Goal: Obtain resource: Download file/media

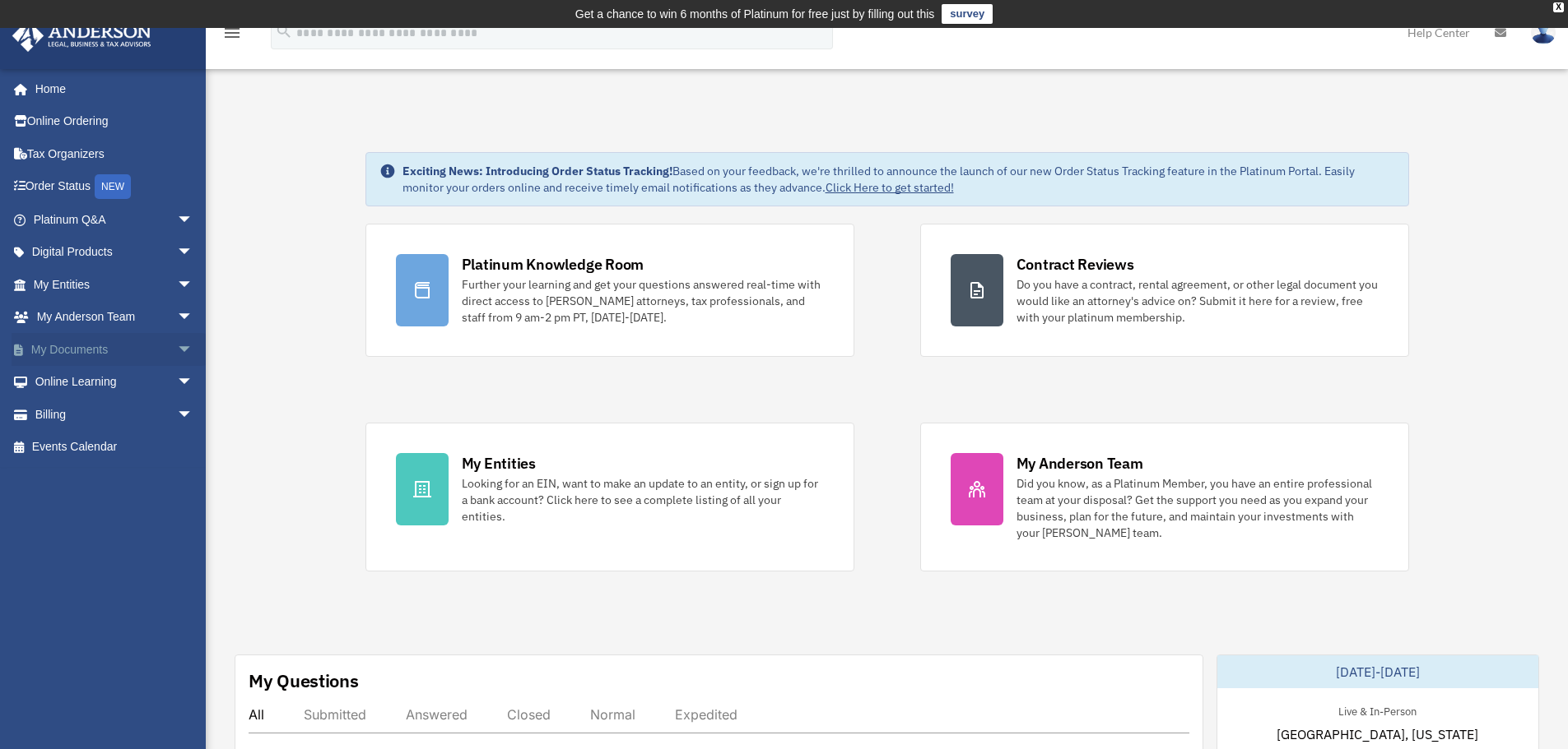
click at [78, 339] on link "My Documents arrow_drop_down" at bounding box center [115, 350] width 206 height 33
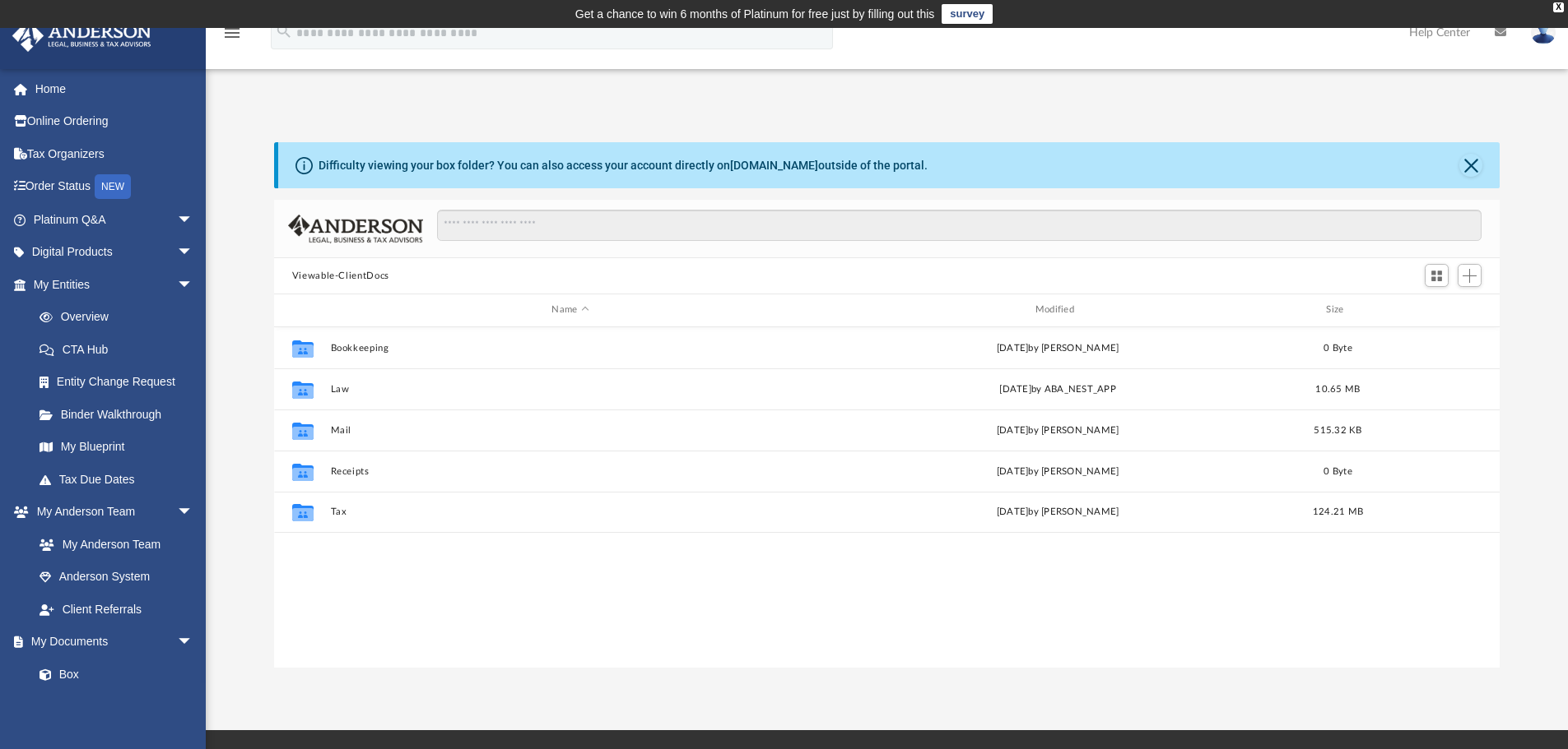
scroll to position [362, 1213]
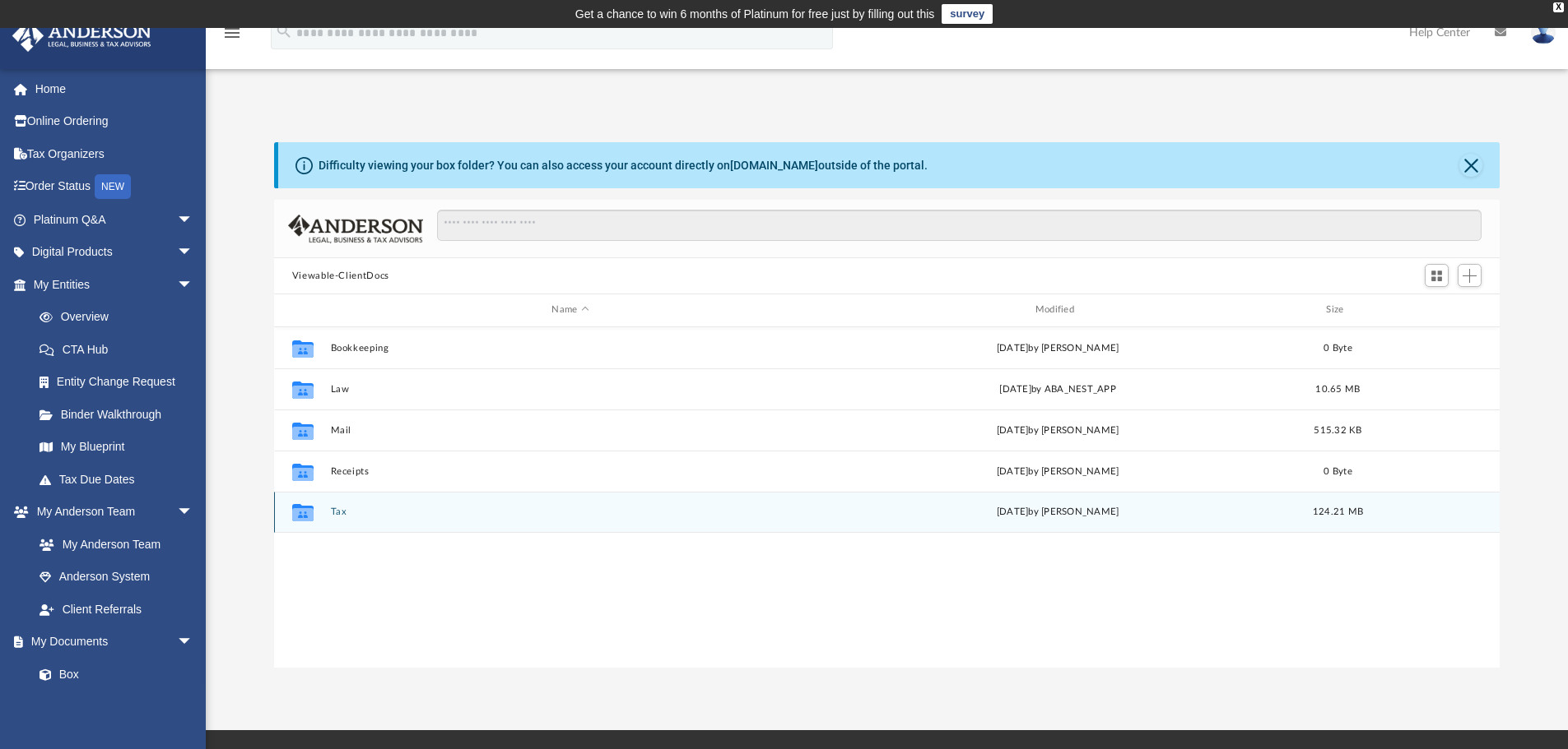
click at [337, 509] on button "Tax" at bounding box center [570, 512] width 480 height 11
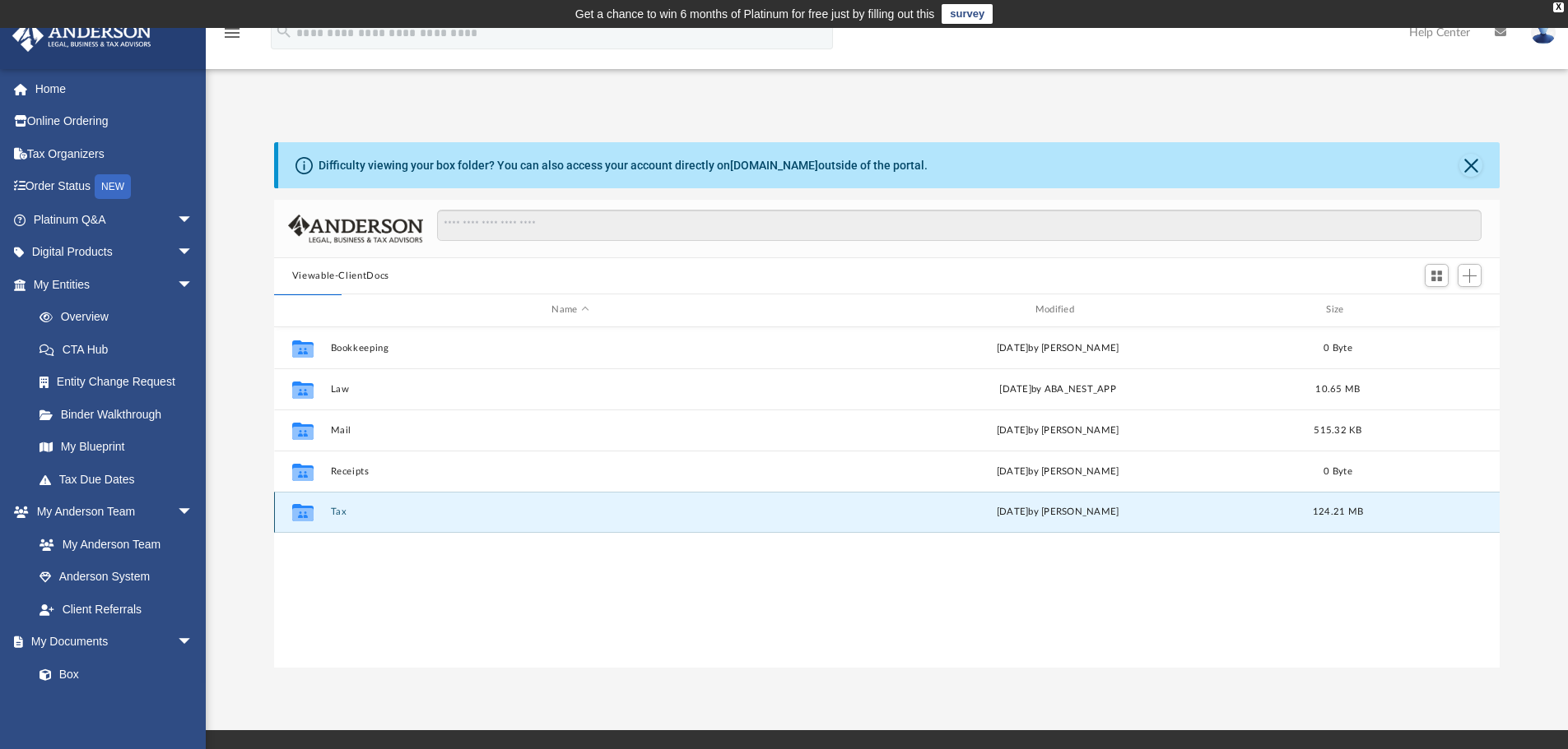
drag, startPoint x: 337, startPoint y: 508, endPoint x: 341, endPoint y: 524, distance: 16.5
click at [341, 524] on div "Collaborated Folder Tax [DATE] by [PERSON_NAME] 124.21 MB" at bounding box center [887, 512] width 1226 height 41
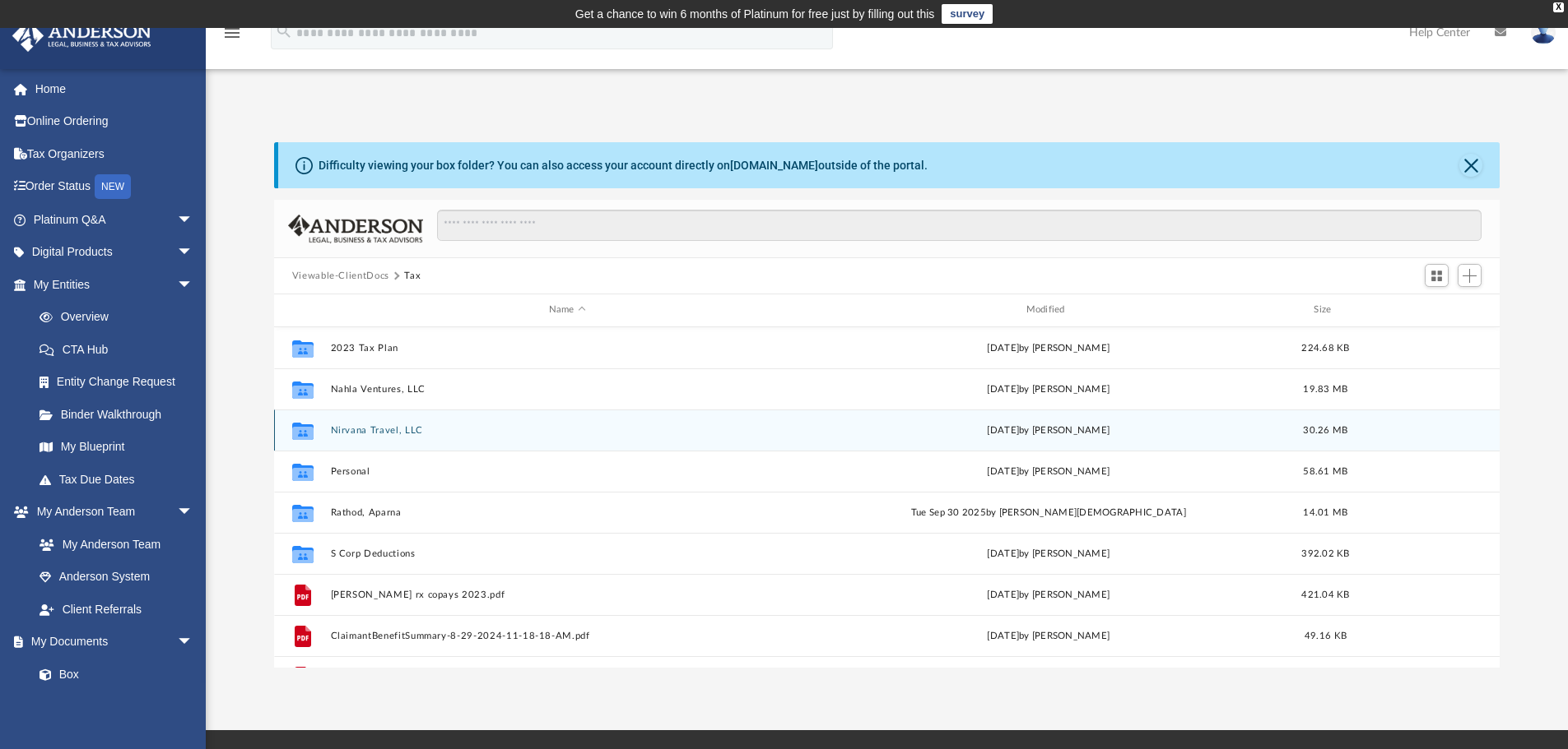
click at [376, 431] on button "Nirvana Travel, LLC" at bounding box center [567, 431] width 474 height 11
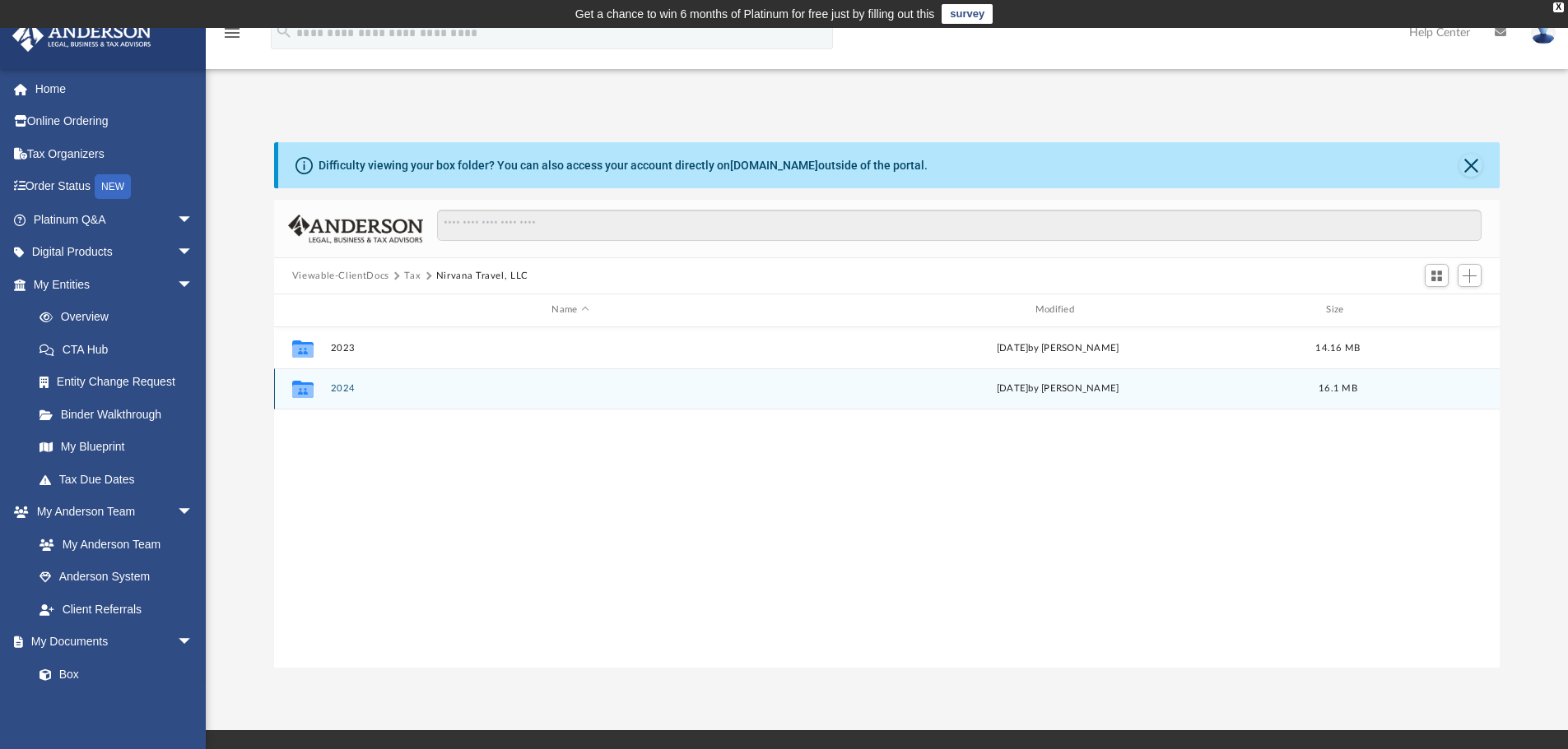
click at [354, 389] on button "2024" at bounding box center [570, 389] width 480 height 11
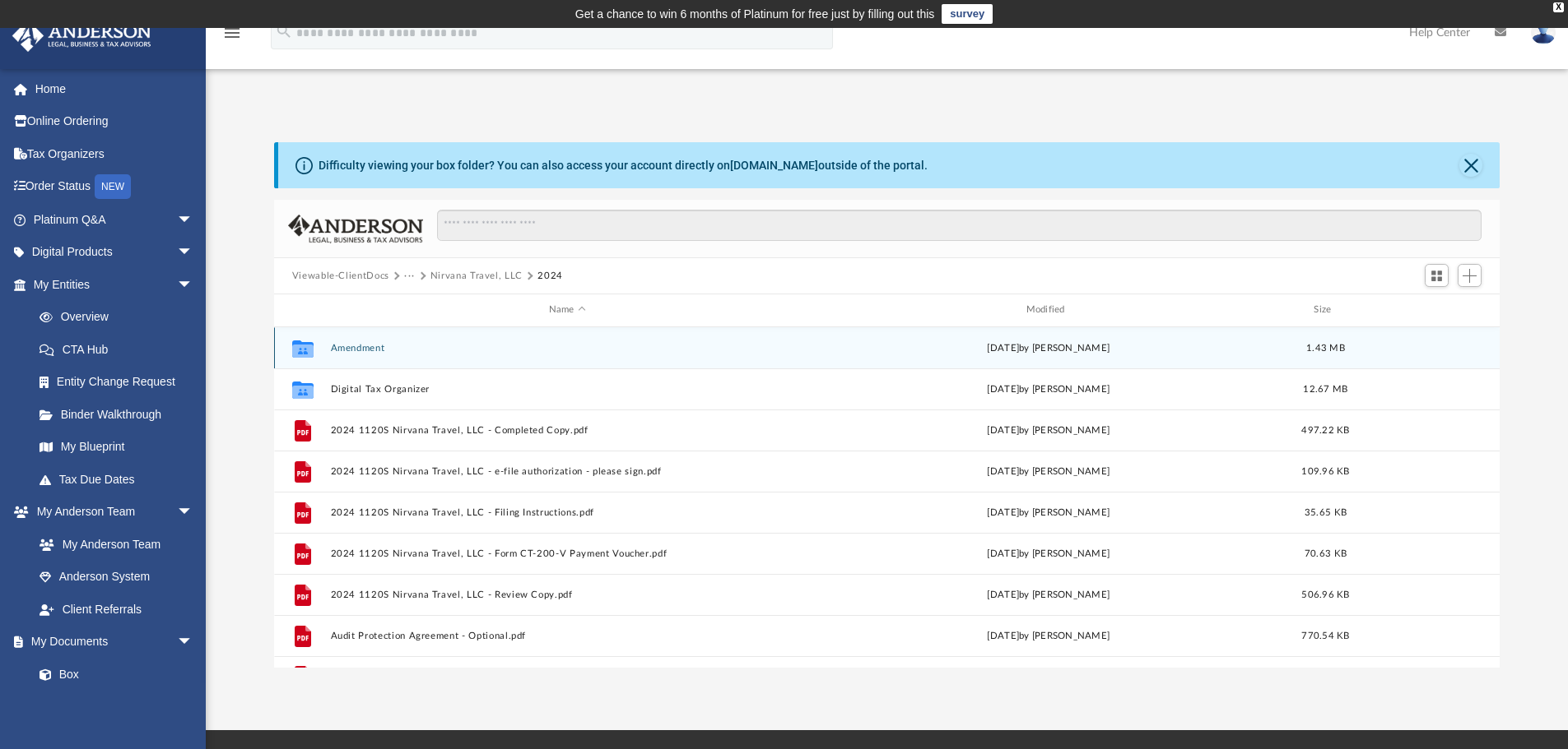
click at [350, 342] on div "Collaborated Folder Amendment [DATE] by [PERSON_NAME] 1.43 MB" at bounding box center [887, 348] width 1226 height 41
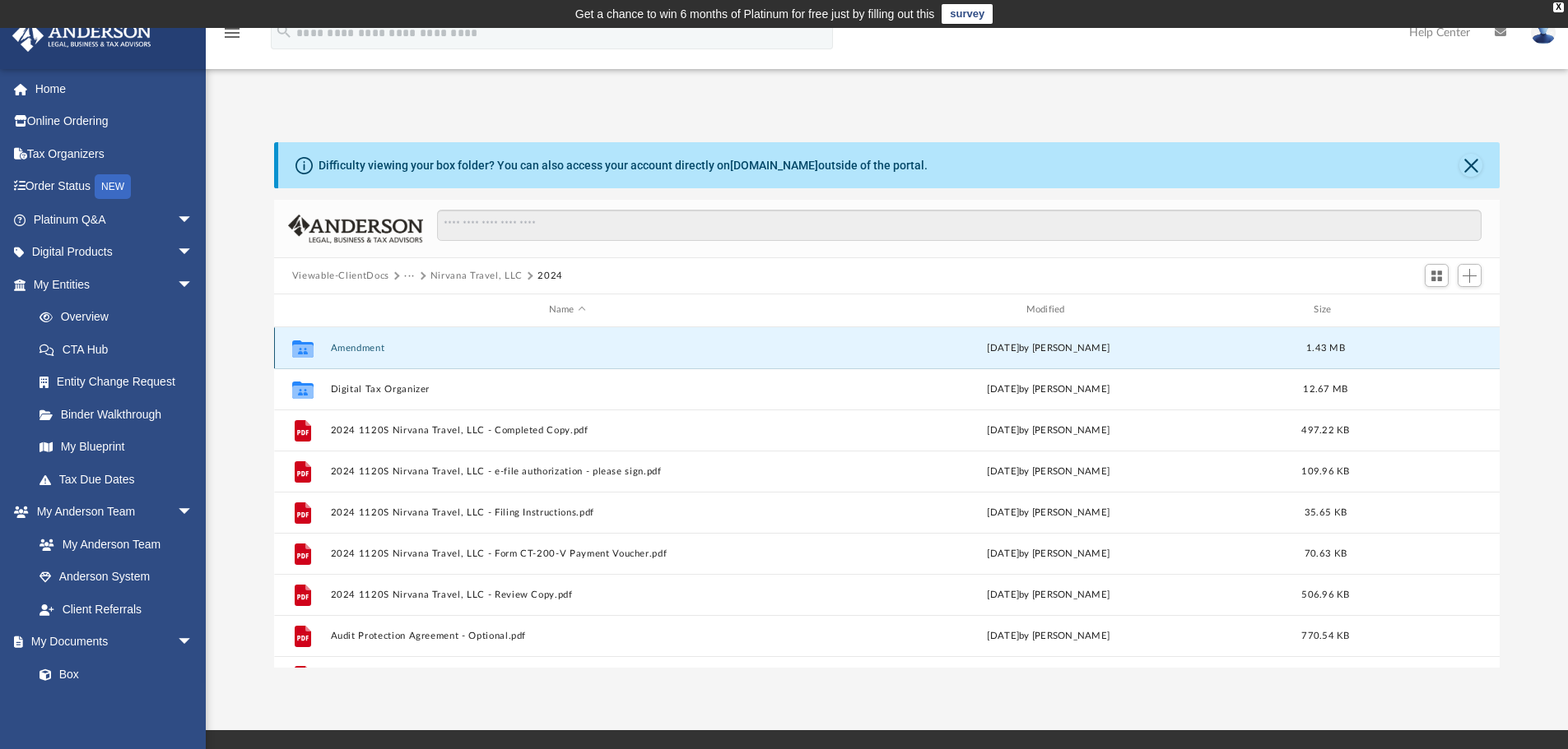
click at [346, 352] on button "Amendment" at bounding box center [567, 349] width 474 height 11
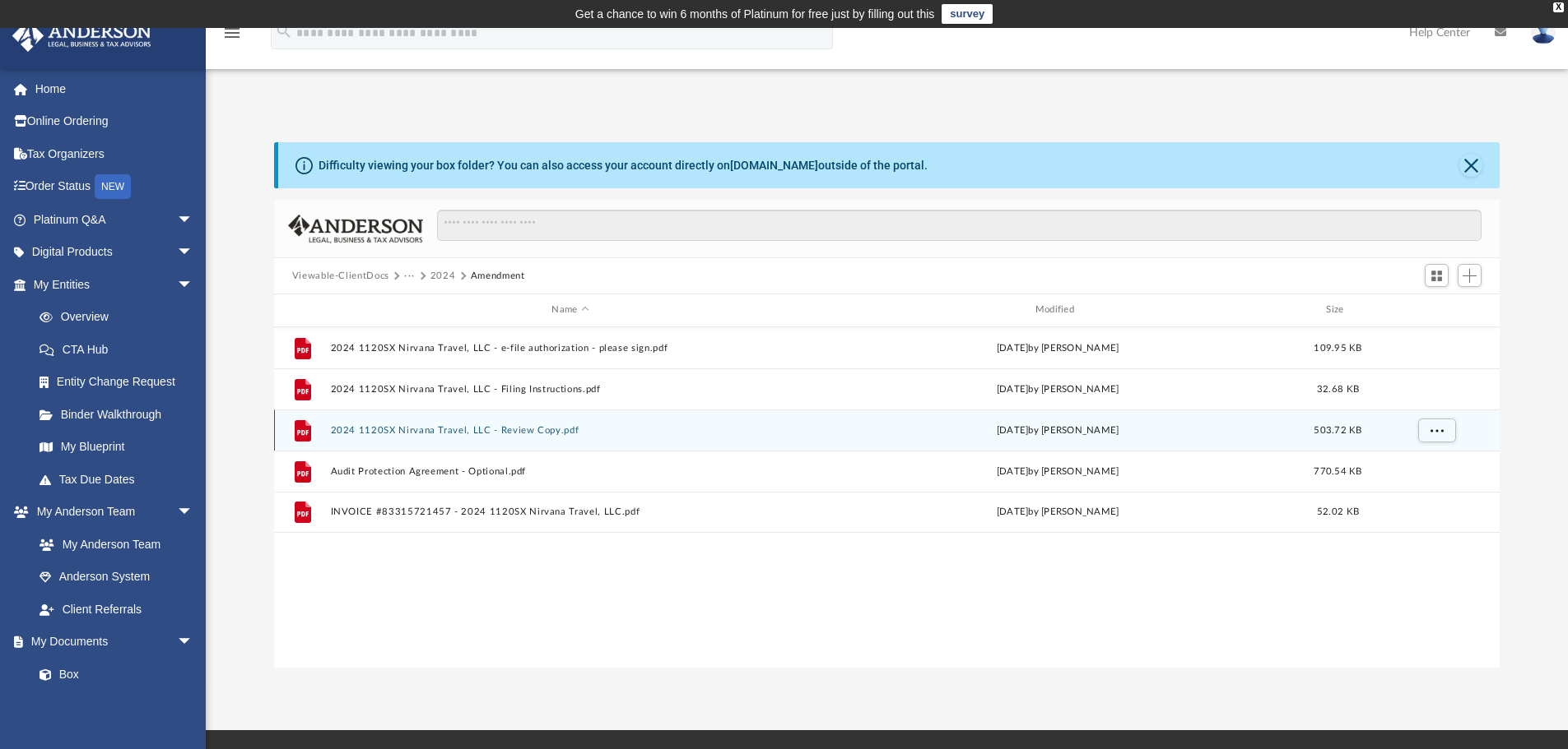
click at [416, 428] on button "2024 1120SX Nirvana Travel, LLC - Review Copy.pdf" at bounding box center [570, 431] width 480 height 11
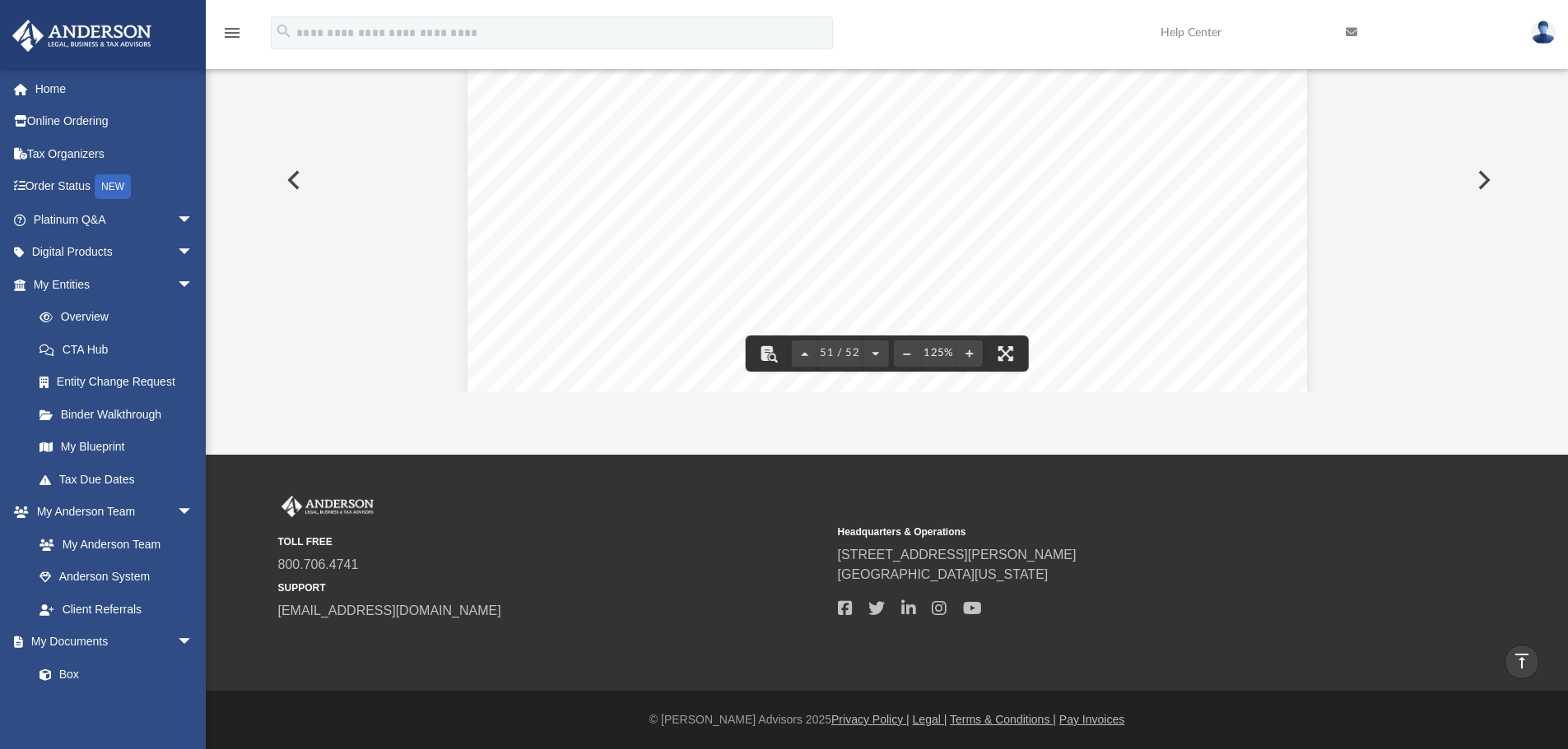
scroll to position [55678, 0]
